Goal: Find specific page/section

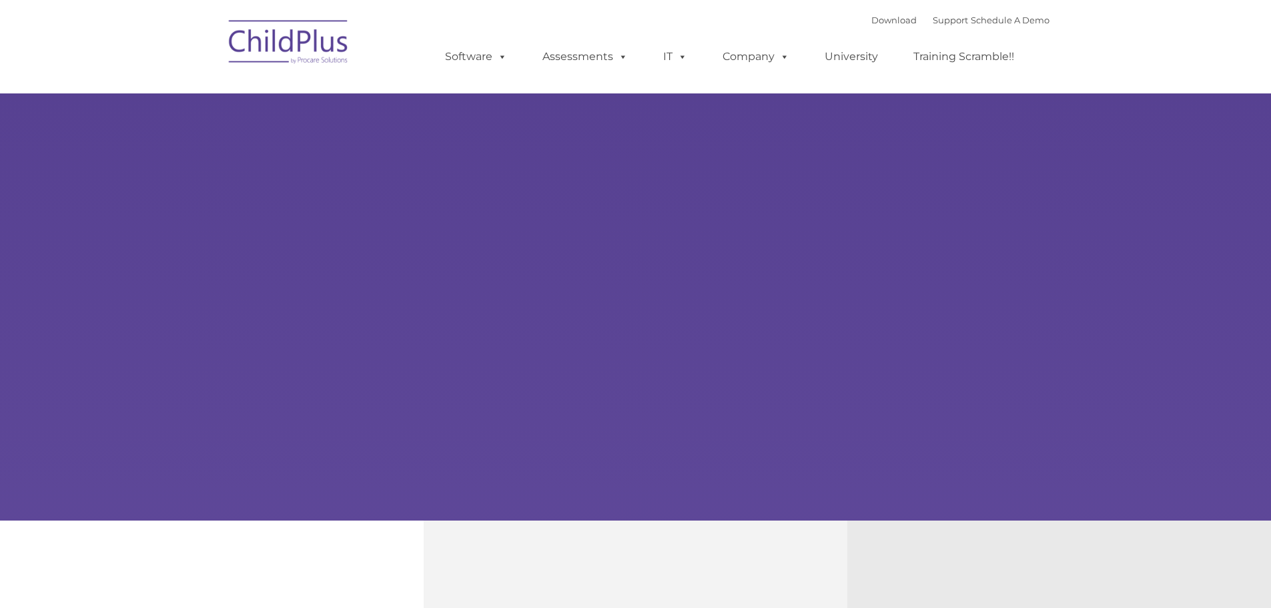
type input ""
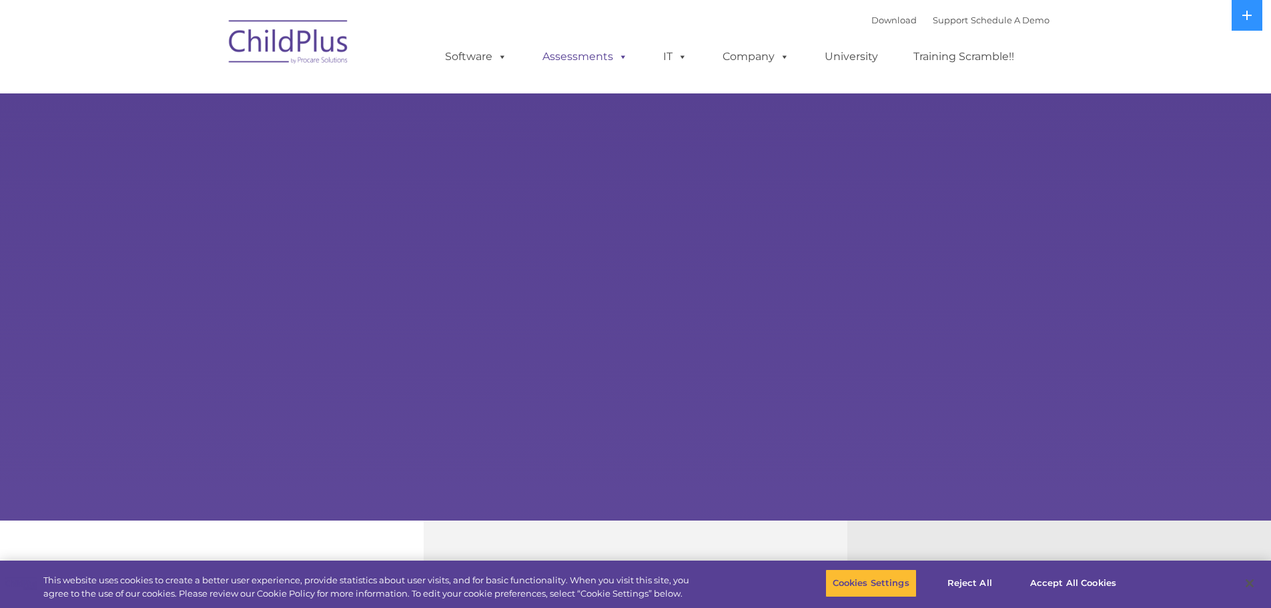
select select "MEDIUM"
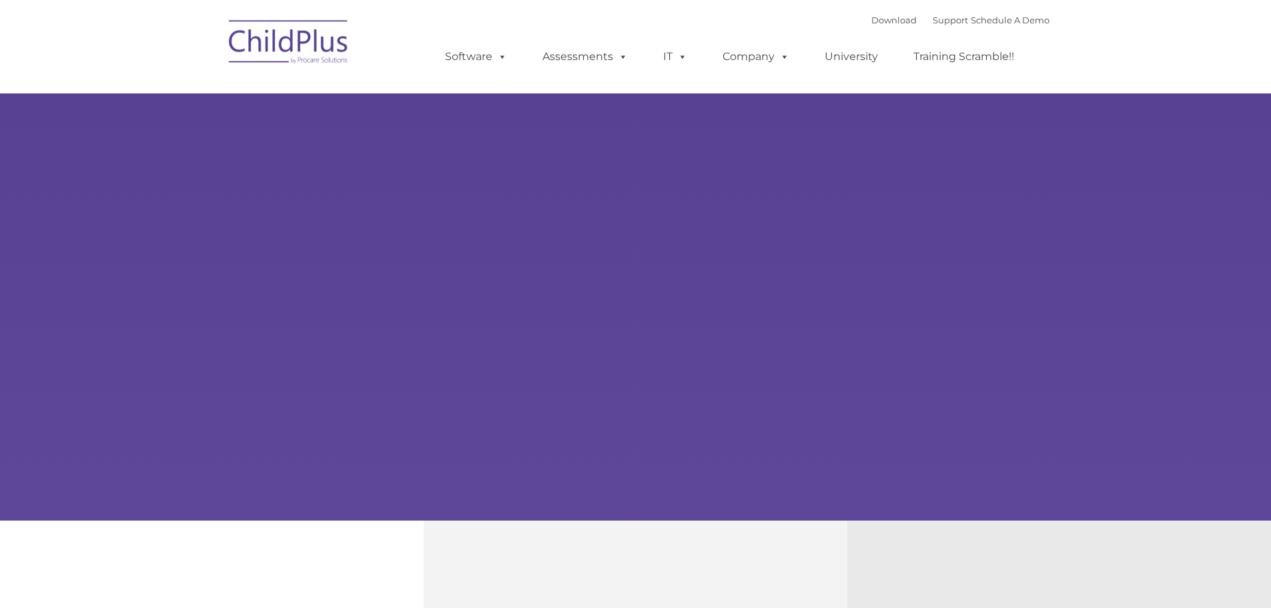
type input ""
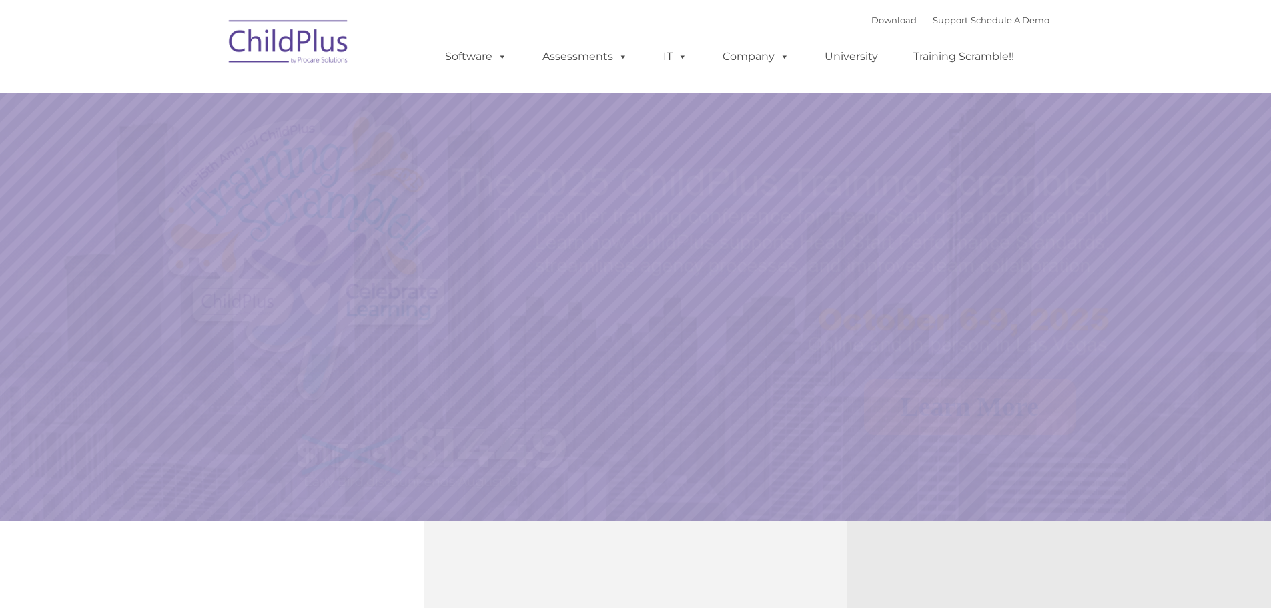
select select "MEDIUM"
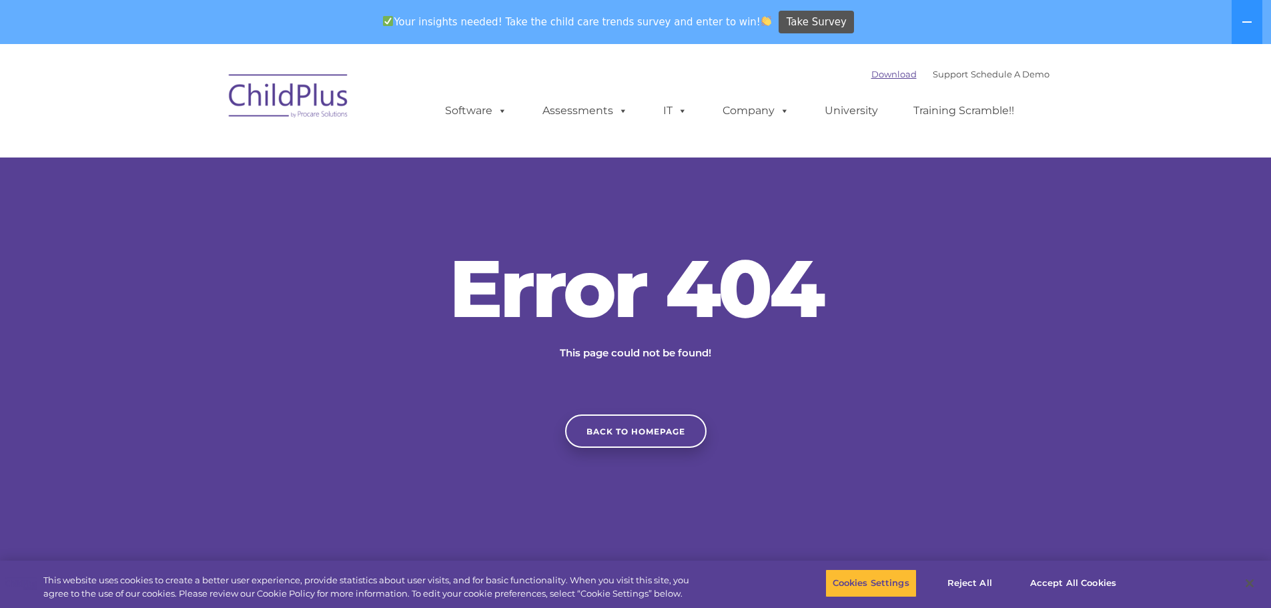
click at [883, 74] on link "Download" at bounding box center [893, 74] width 45 height 11
